Goal: Feedback & Contribution: Submit feedback/report problem

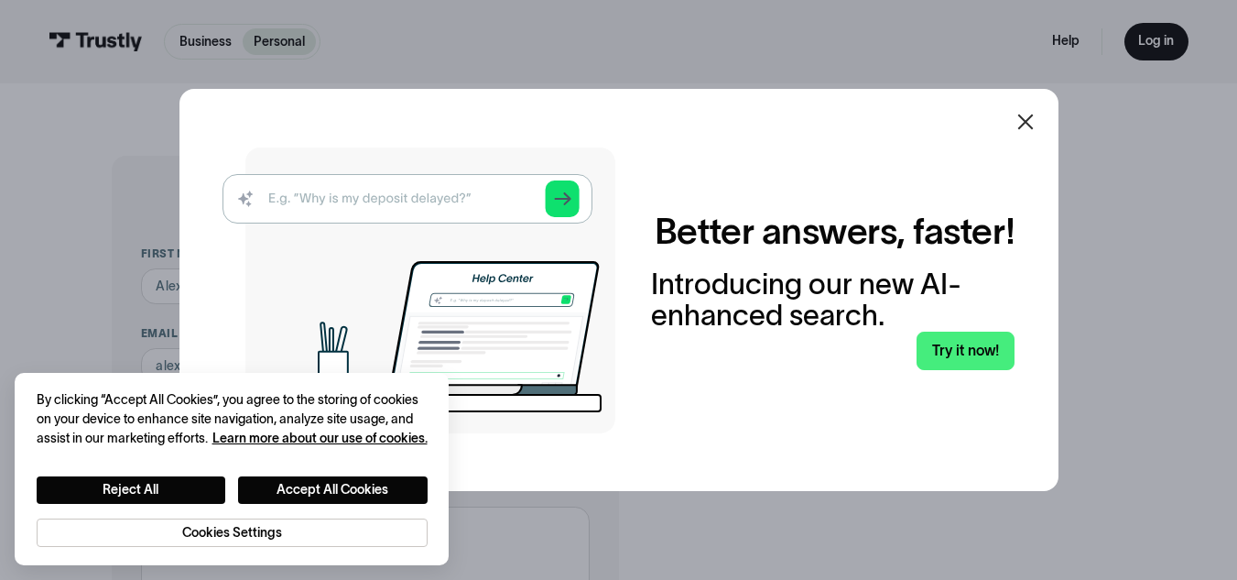
click at [1030, 116] on icon at bounding box center [1026, 122] width 22 height 22
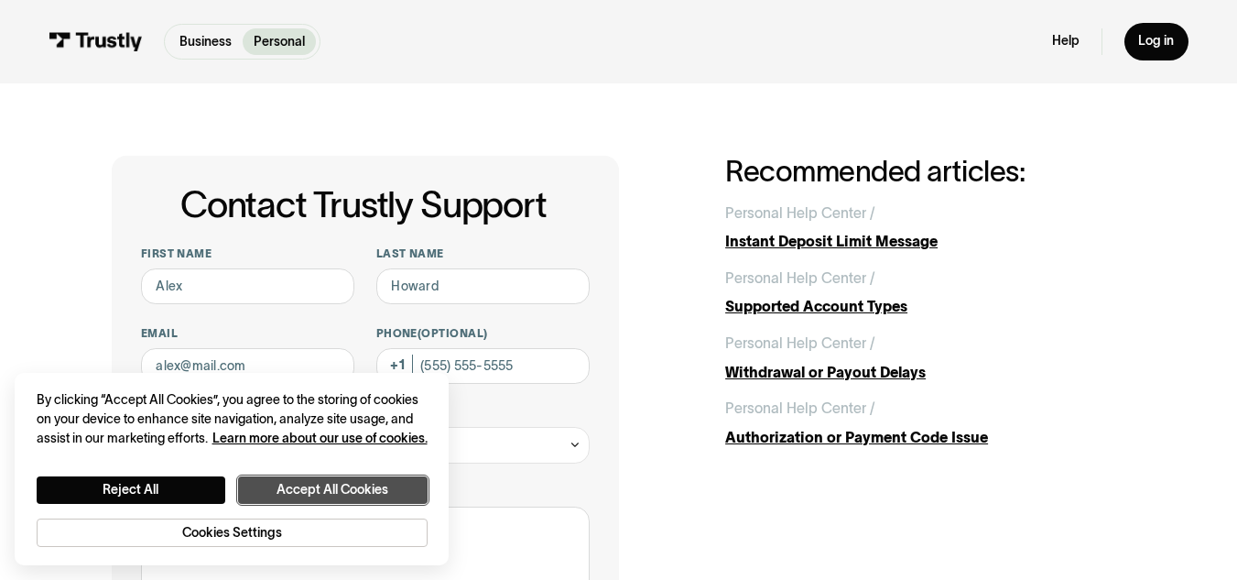
click at [276, 487] on button "Accept All Cookies" at bounding box center [333, 489] width 190 height 27
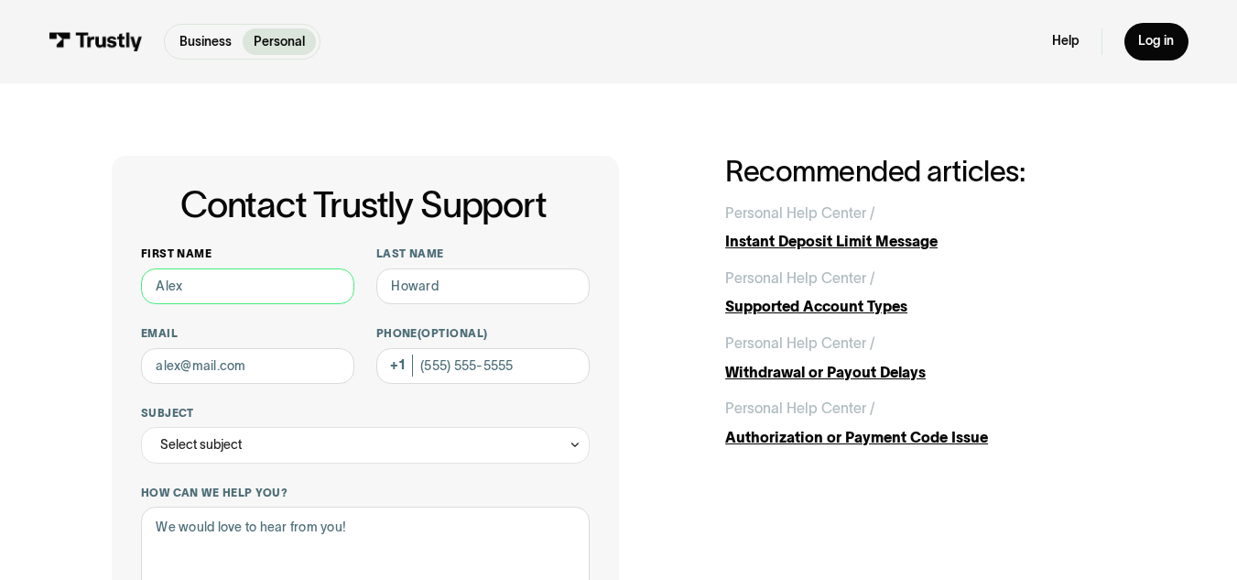
click at [255, 288] on input "First name" at bounding box center [247, 286] width 213 height 37
click at [690, 198] on div "Contact Trustly Support First name Last name Email Phone (Optional) Subject Sel…" at bounding box center [619, 571] width 1014 height 831
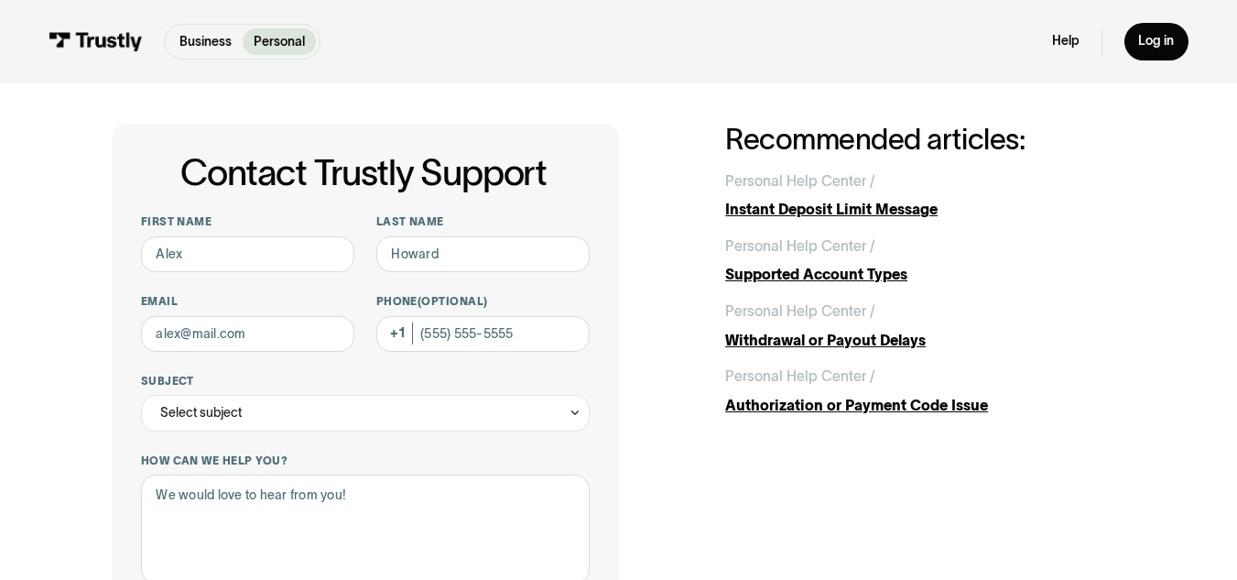
scroll to position [24, 0]
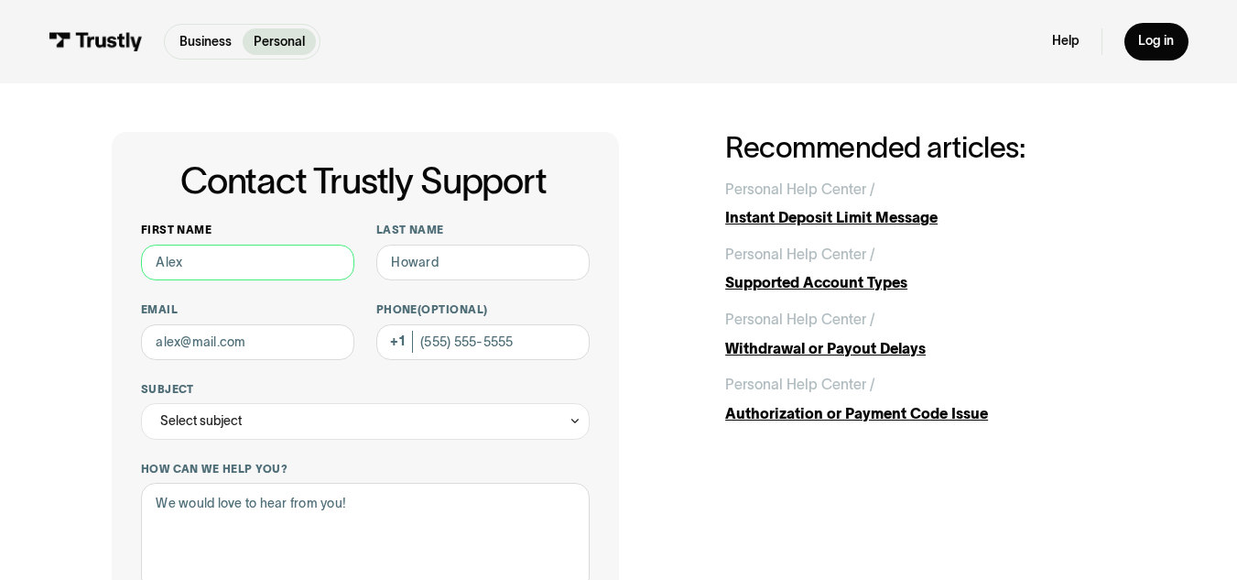
click at [290, 265] on input "First name" at bounding box center [247, 262] width 213 height 37
type input "[PERSON_NAME]"
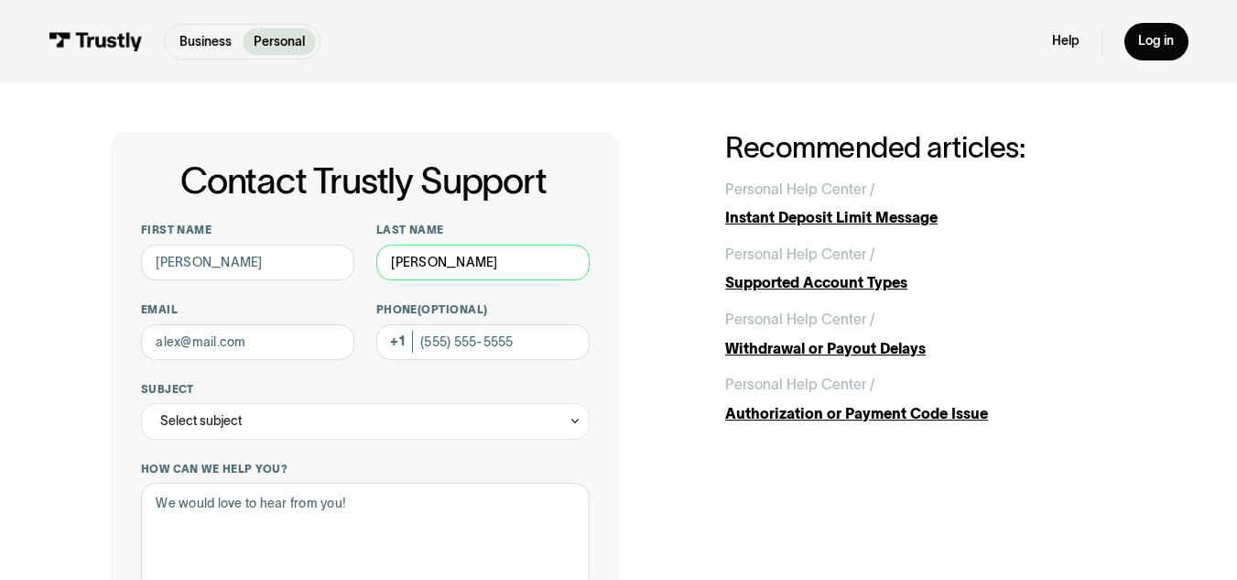
type input "[EMAIL_ADDRESS][DOMAIN_NAME]"
type input "[PHONE_NUMBER]"
click at [350, 412] on div "Select subject" at bounding box center [365, 421] width 449 height 37
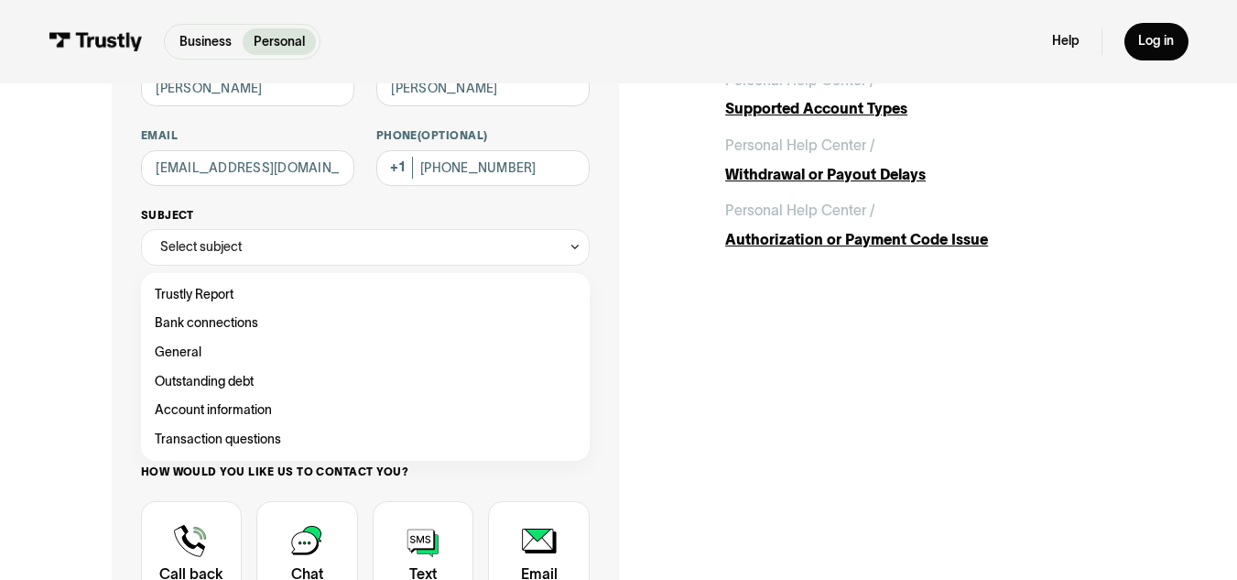
scroll to position [208, 0]
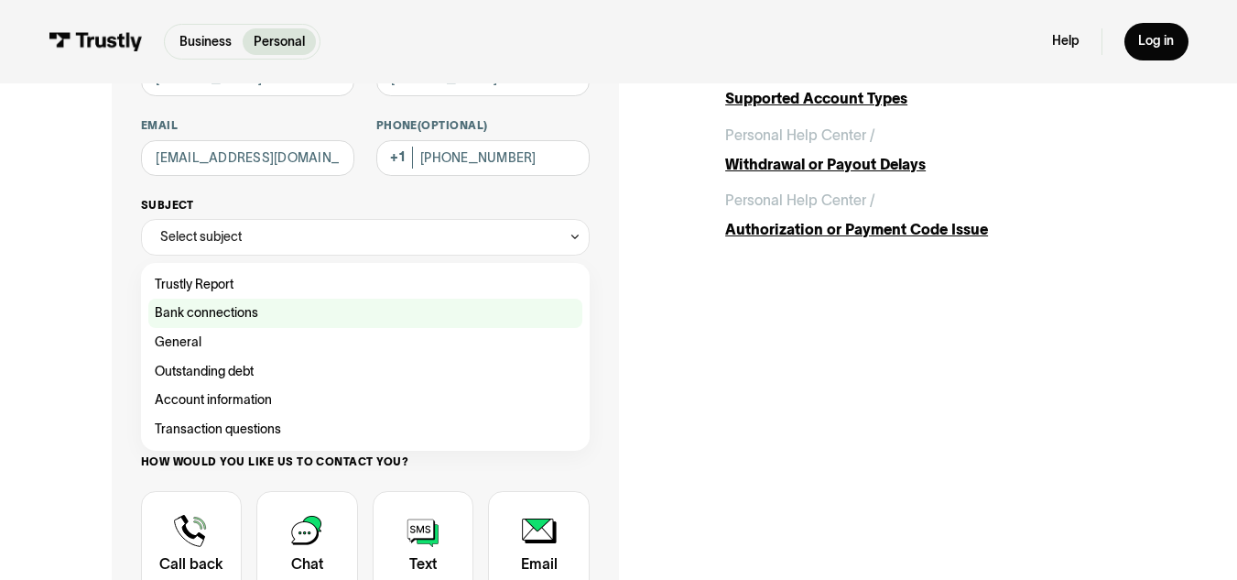
click at [199, 309] on div "Contact Trustly Support" at bounding box center [365, 313] width 434 height 29
type input "**********"
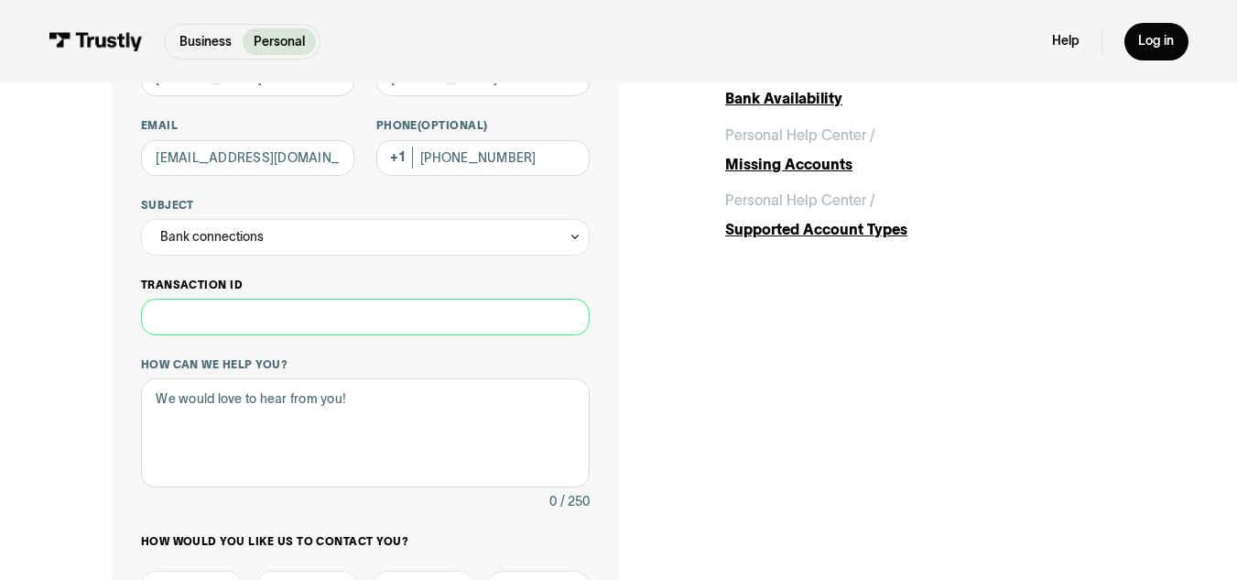
click at [234, 324] on input "Transaction ID" at bounding box center [365, 317] width 449 height 37
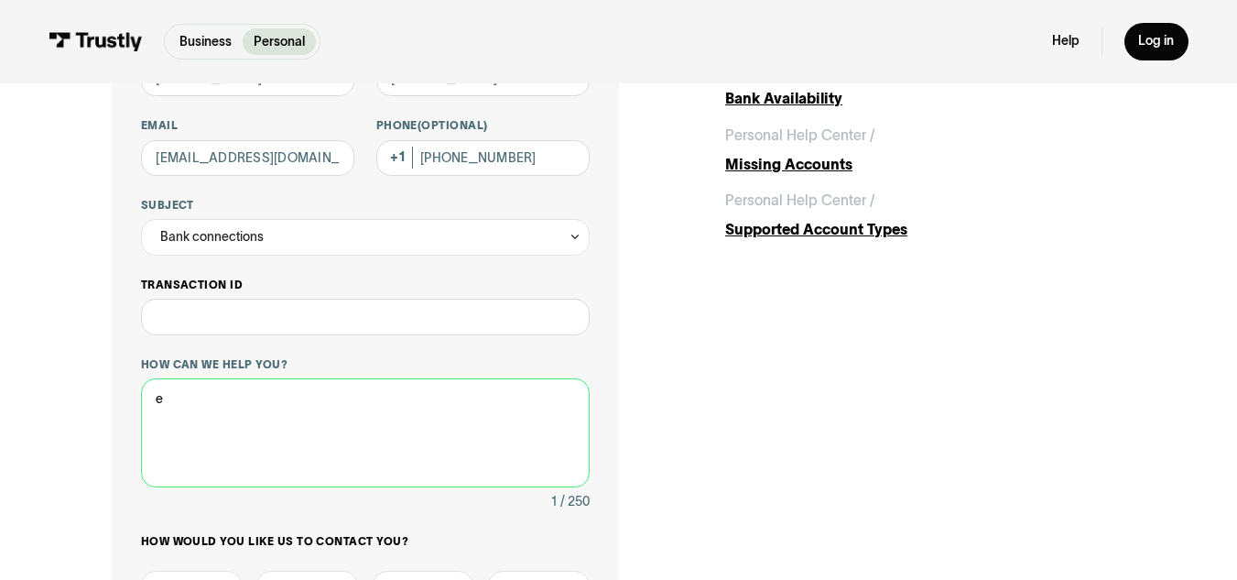
type textarea "e"
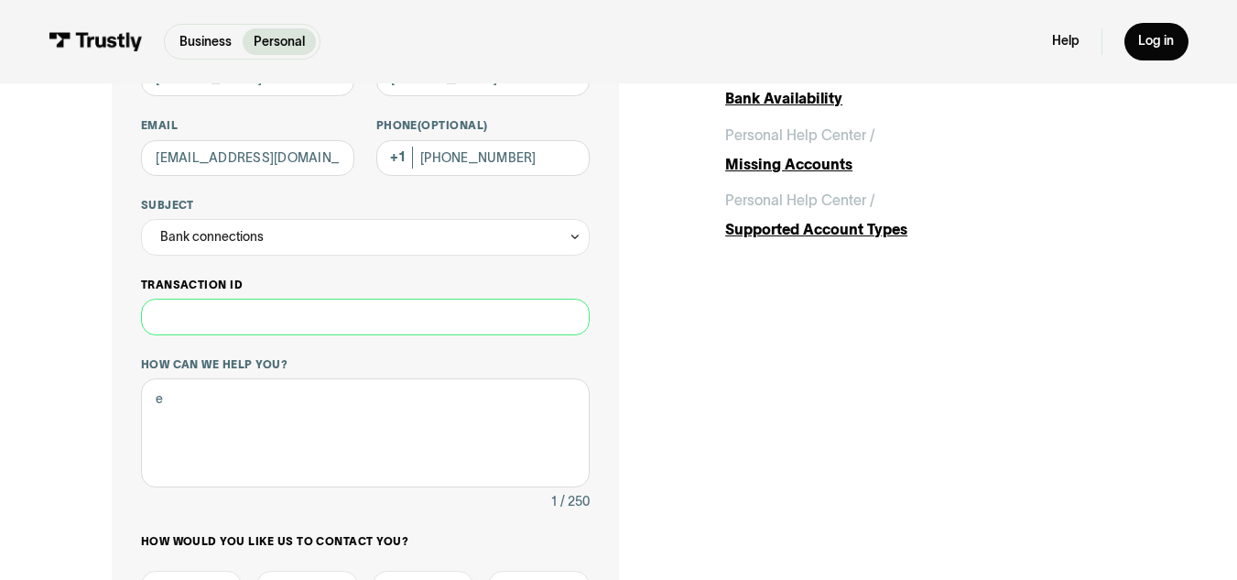
click at [321, 309] on input "Transaction ID" at bounding box center [365, 317] width 449 height 37
type input "***"
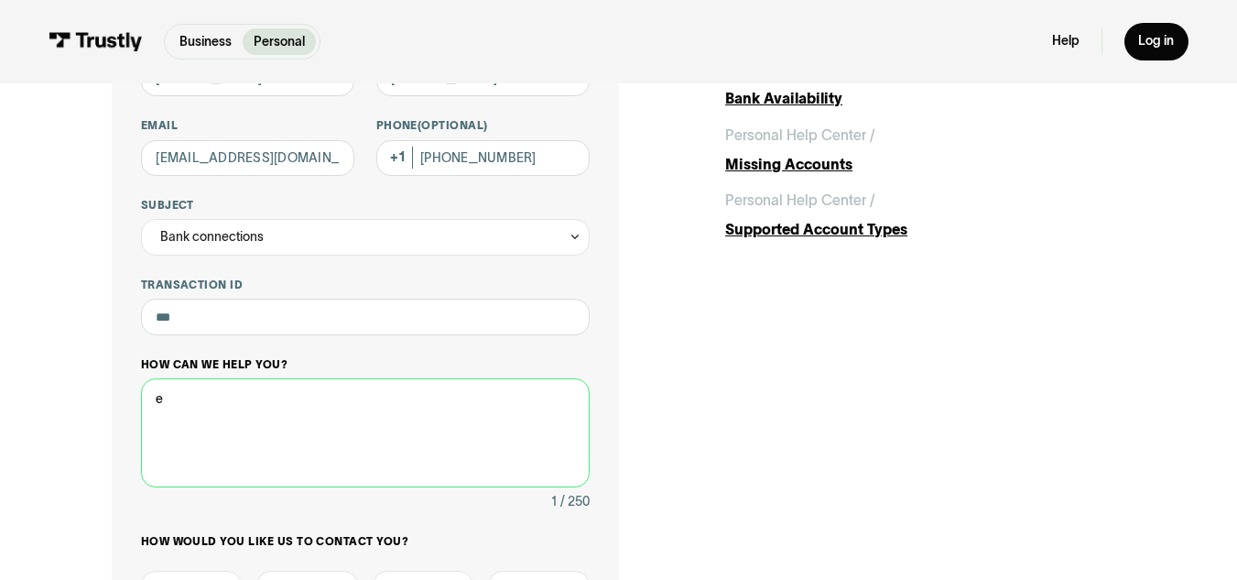
click at [491, 435] on textarea "e" at bounding box center [365, 432] width 449 height 109
paste textarea "Trying to connect my bank to withdraw my winnings but it takes too long to load…"
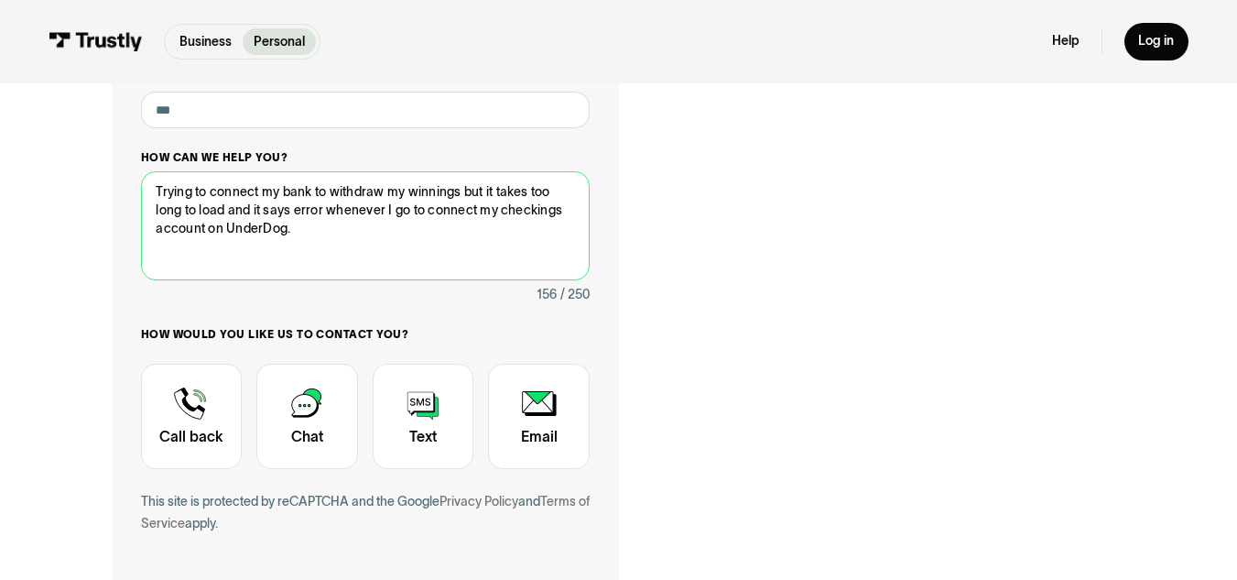
scroll to position [416, 0]
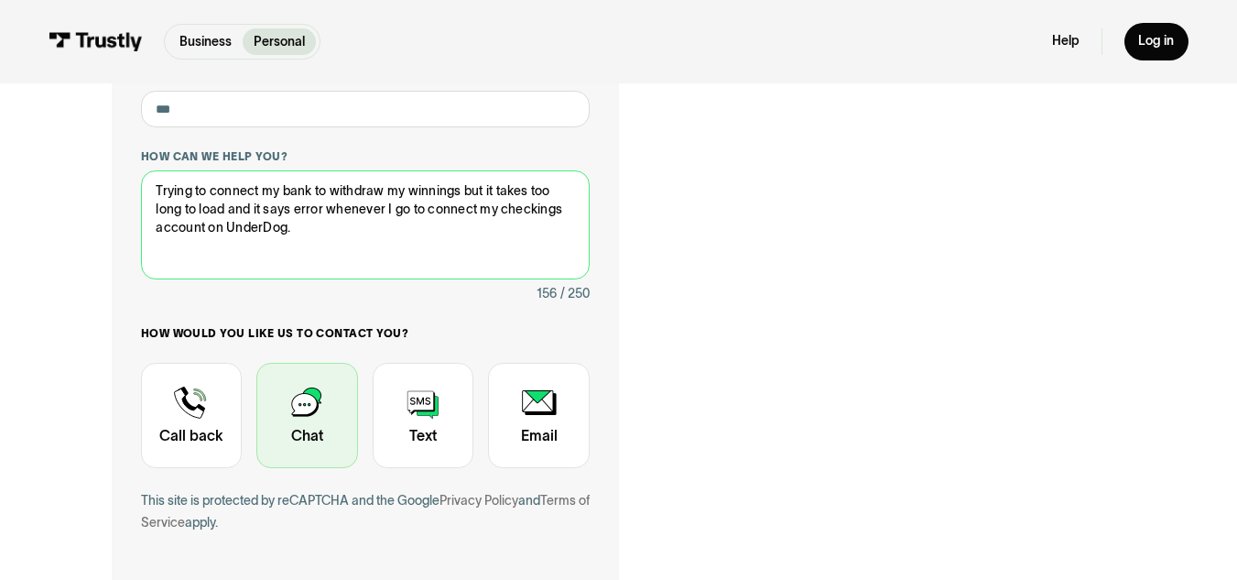
type textarea "Trying to connect my bank to withdraw my winnings but it takes too long to load…"
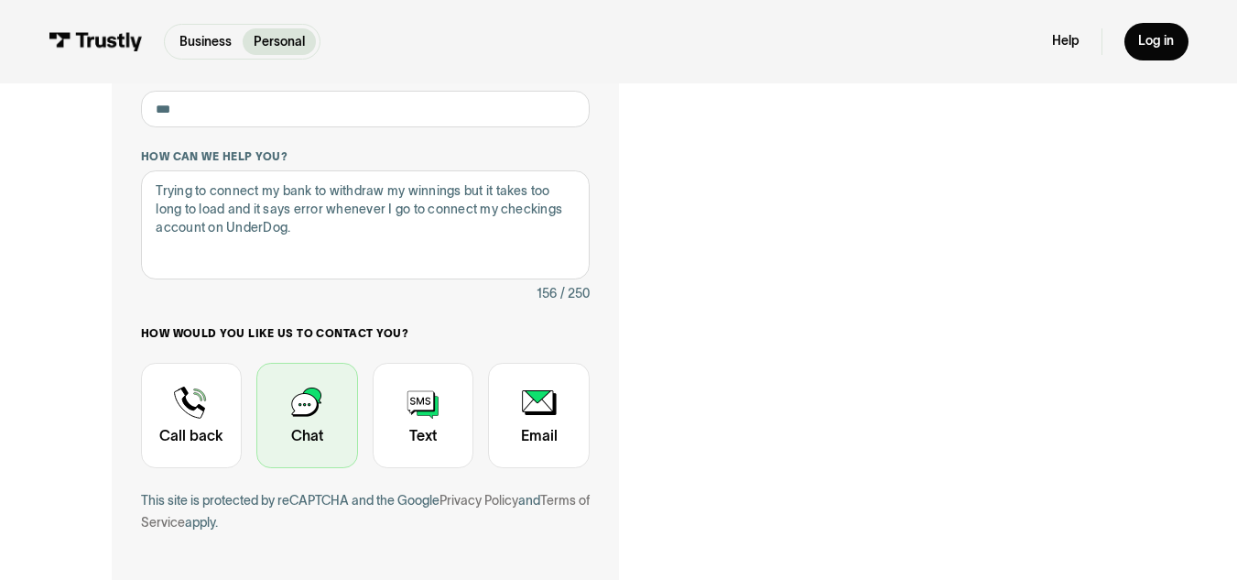
click at [318, 429] on div "Contact Trustly Support" at bounding box center [307, 415] width 102 height 105
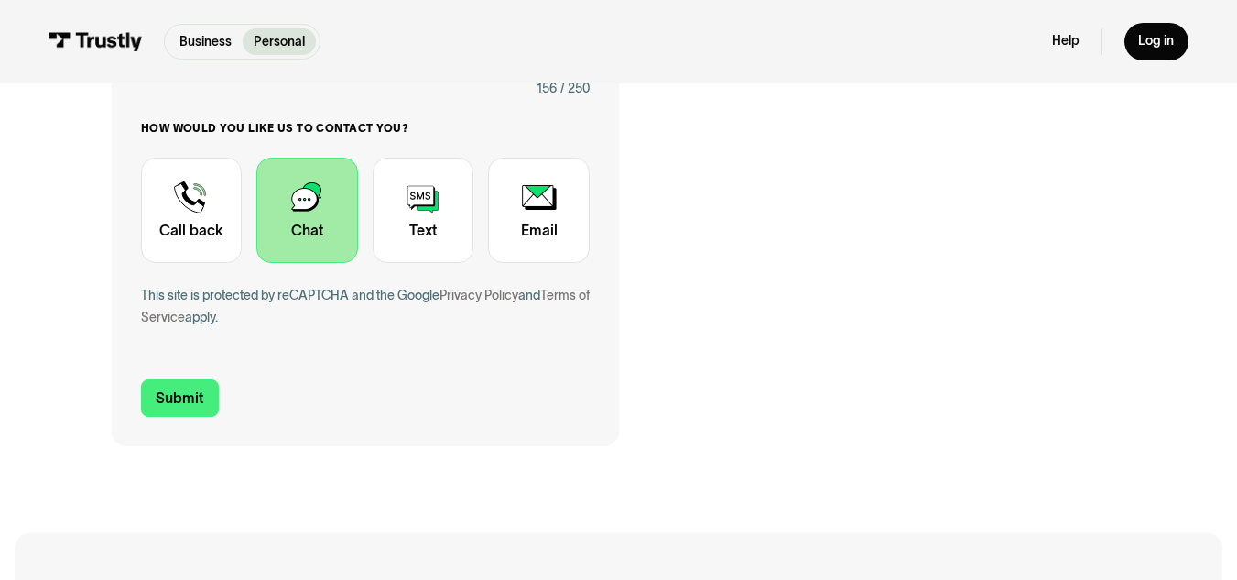
scroll to position [625, 0]
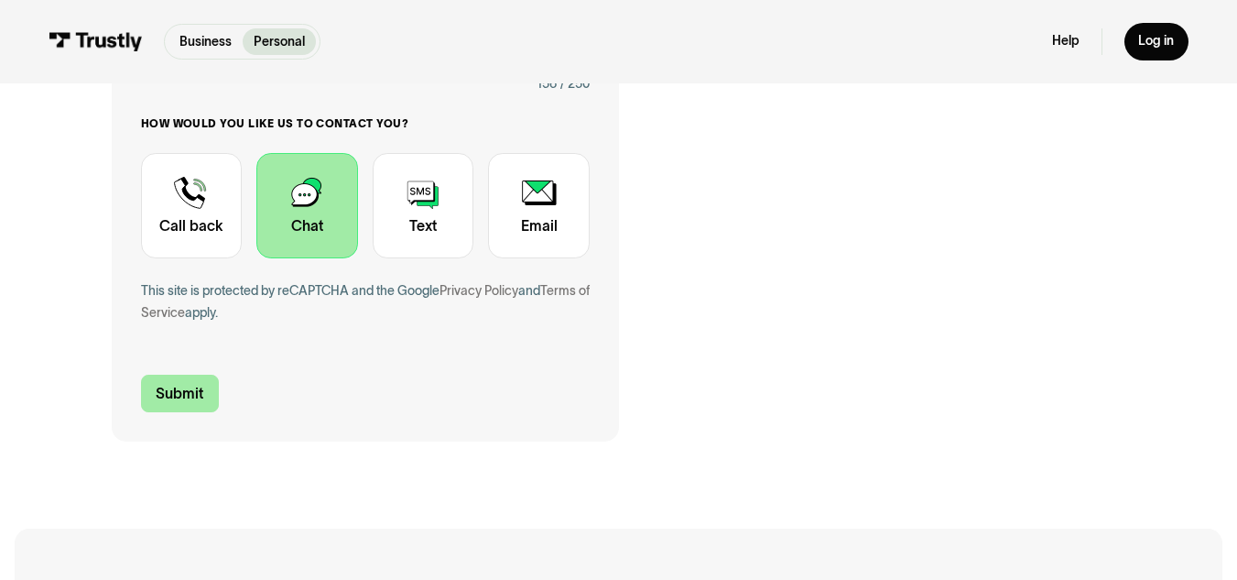
click at [192, 387] on input "Submit" at bounding box center [180, 394] width 79 height 38
type input "[PHONE_NUMBER]"
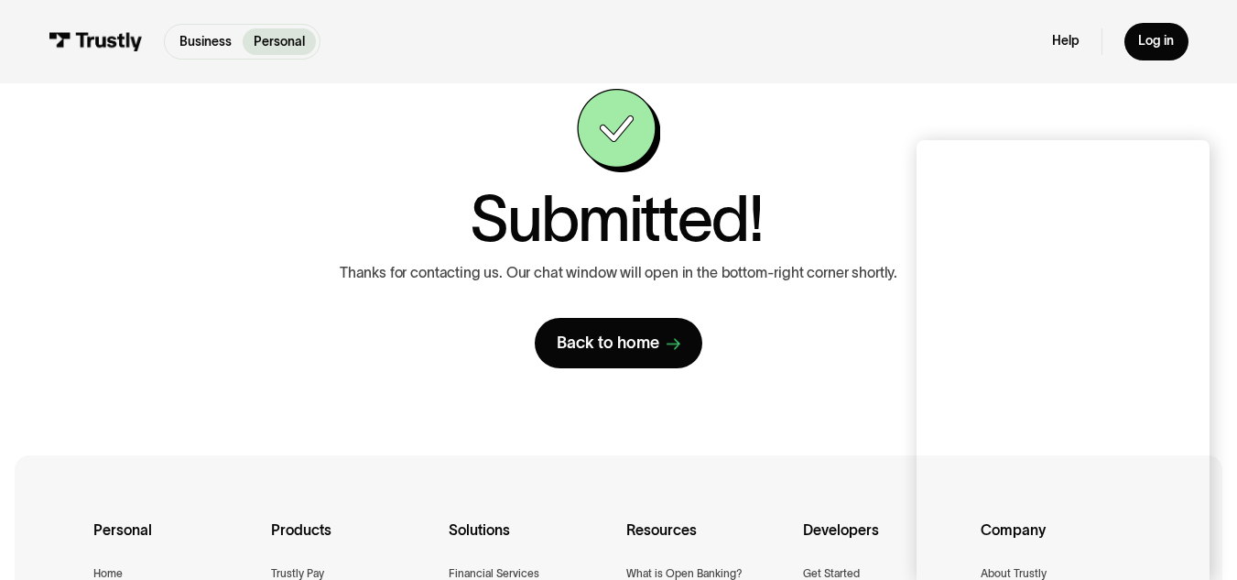
scroll to position [68, 0]
click at [887, 165] on div "Submitted! Thanks for contacting us. Our chat window will open in the bottom-ri…" at bounding box center [617, 227] width 615 height 279
click at [887, 150] on div "Submitted! Thanks for contacting us. Our chat window will open in the bottom-ri…" at bounding box center [617, 227] width 615 height 279
